Goal: Task Accomplishment & Management: Use online tool/utility

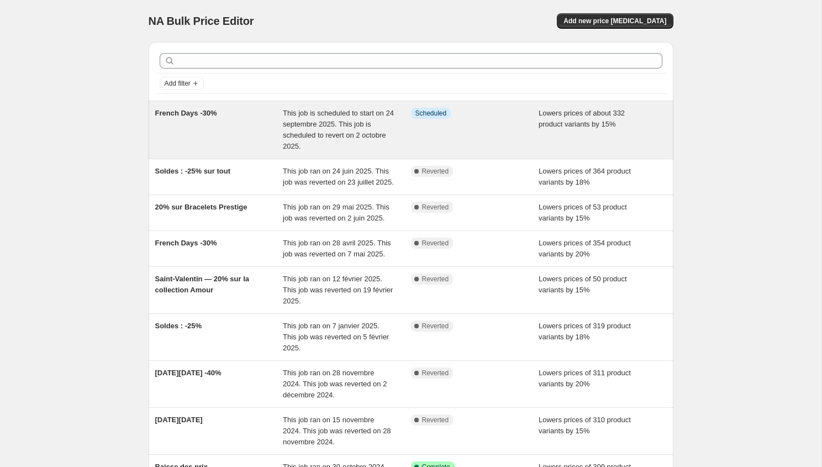
click at [338, 116] on span "This job is scheduled to start on 24 septembre 2025. This job is scheduled to r…" at bounding box center [338, 129] width 111 height 41
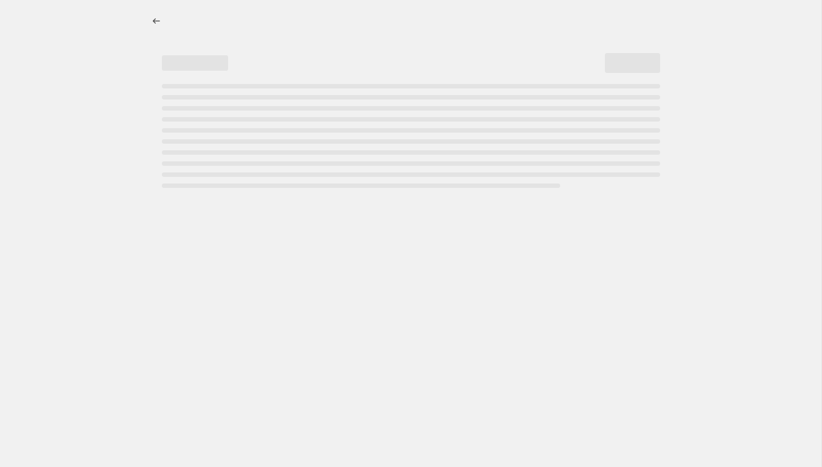
select select "percentage"
select select "pp"
select select "not_equal"
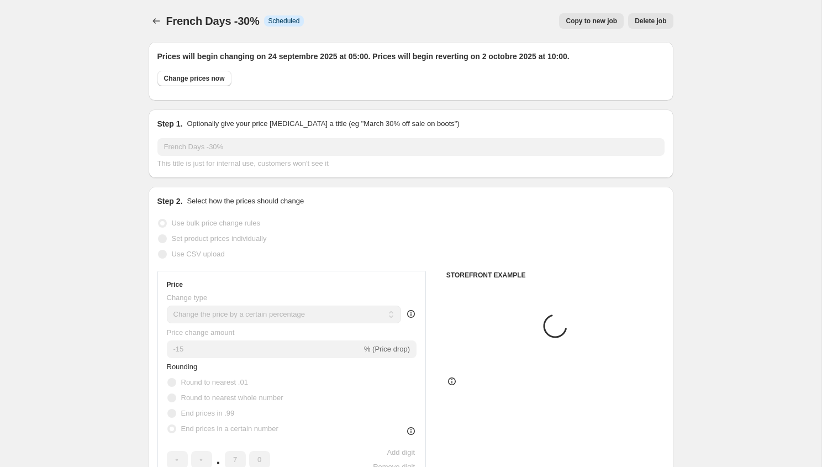
select select "tag"
